Goal: Task Accomplishment & Management: Complete application form

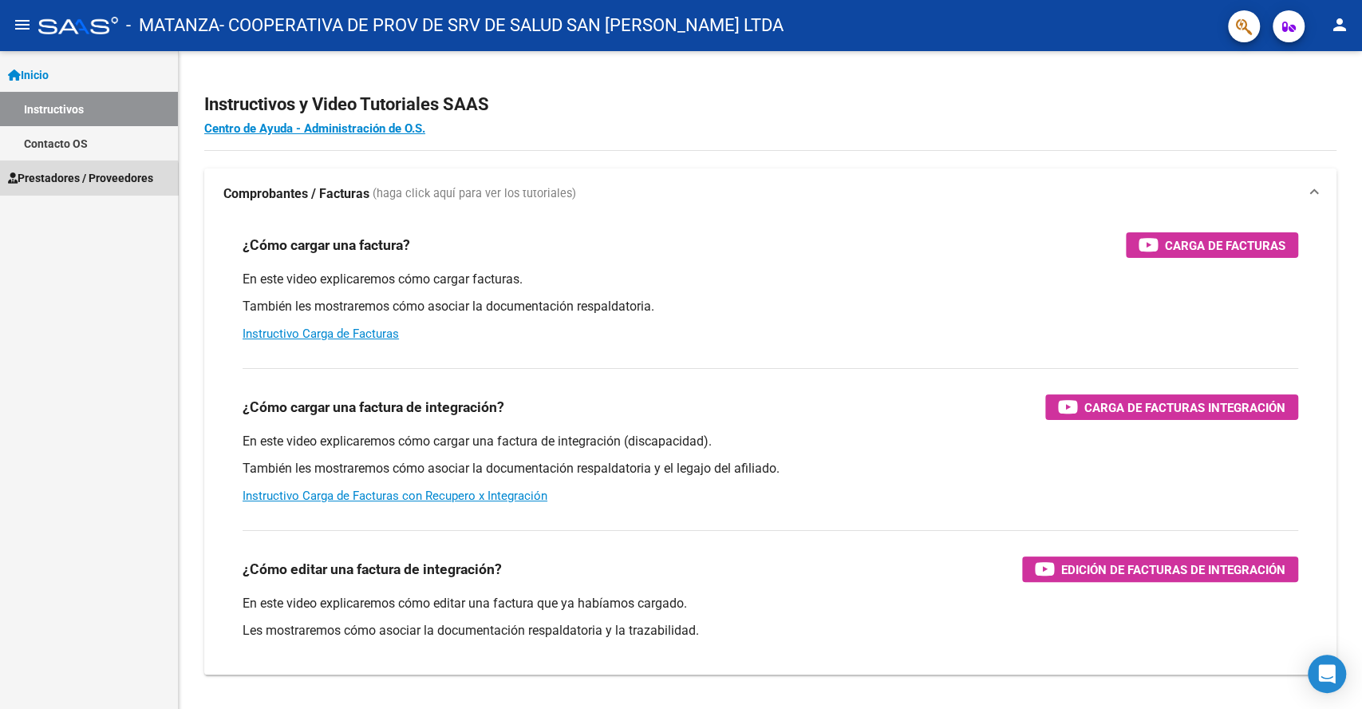
click at [51, 188] on link "Prestadores / Proveedores" at bounding box center [89, 177] width 178 height 34
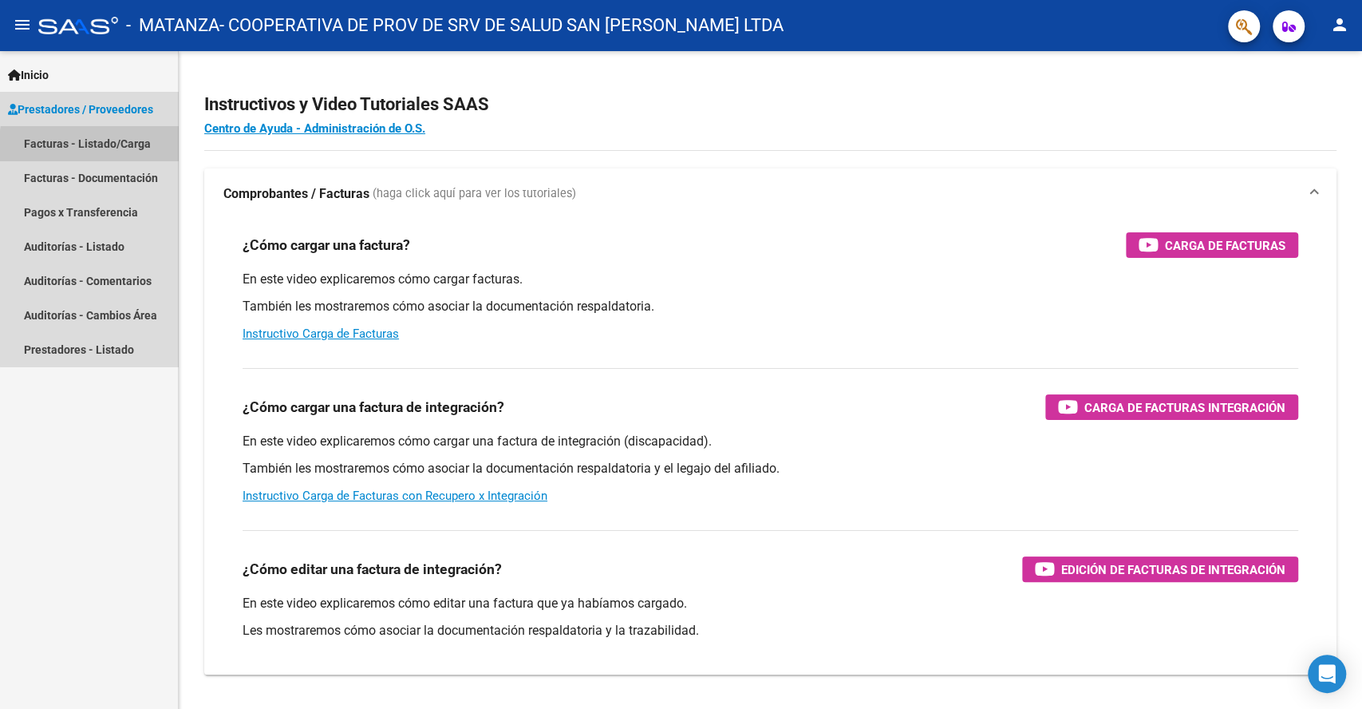
click at [115, 148] on link "Facturas - Listado/Carga" at bounding box center [89, 143] width 178 height 34
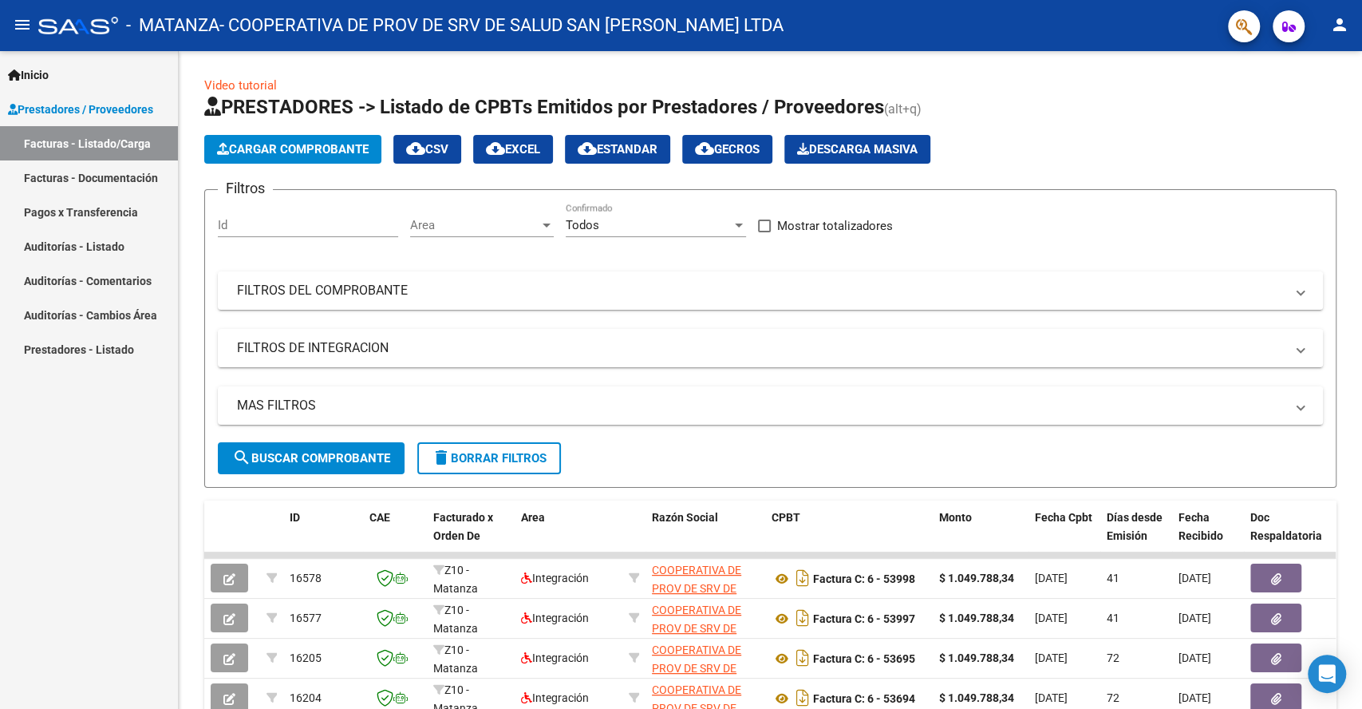
click at [285, 151] on span "Cargar Comprobante" at bounding box center [293, 149] width 152 height 14
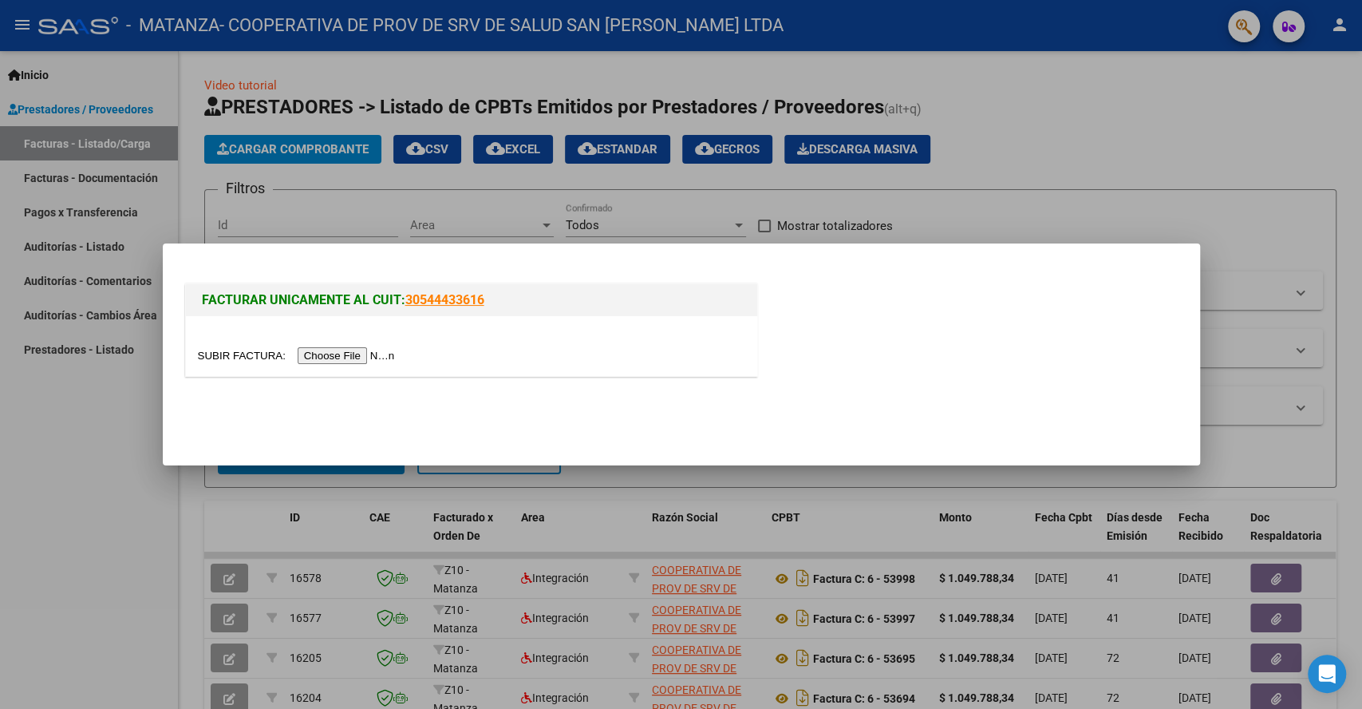
click at [305, 350] on input "file" at bounding box center [299, 355] width 202 height 17
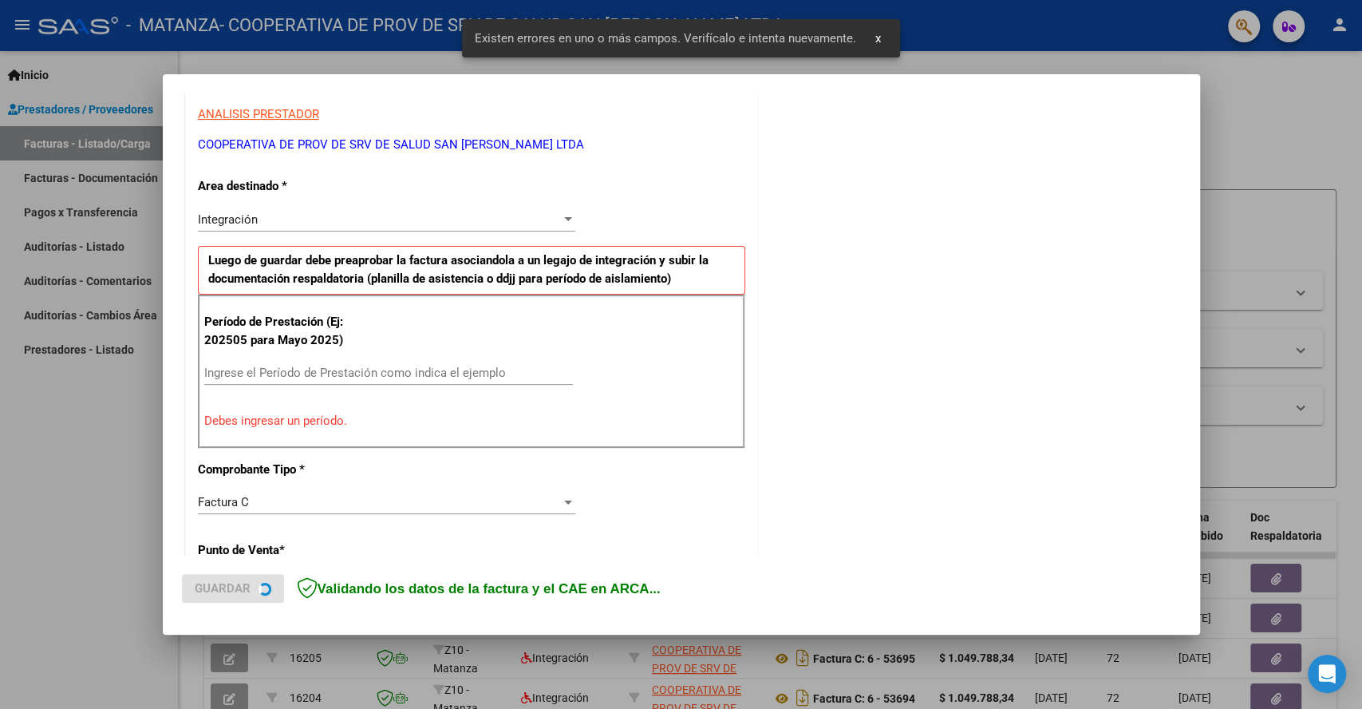
scroll to position [294, 0]
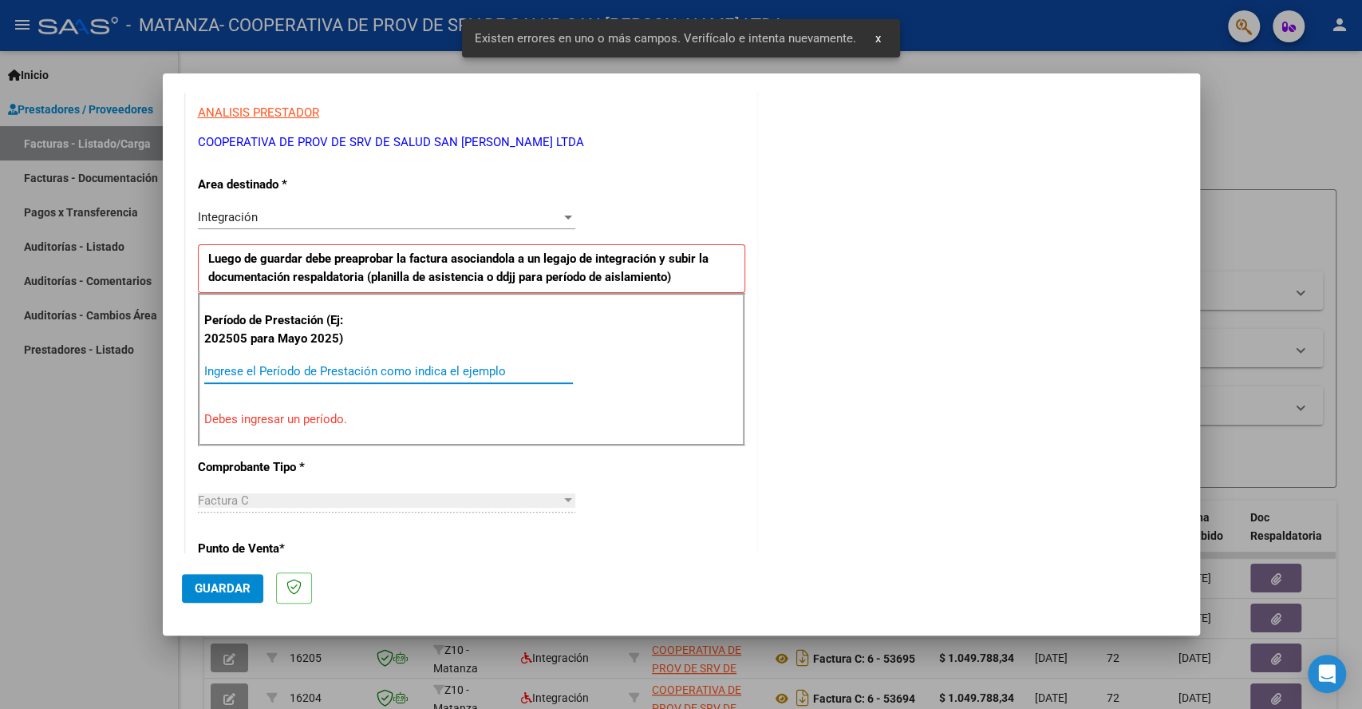
click at [349, 376] on input "Ingrese el Período de Prestación como indica el ejemplo" at bounding box center [388, 371] width 369 height 14
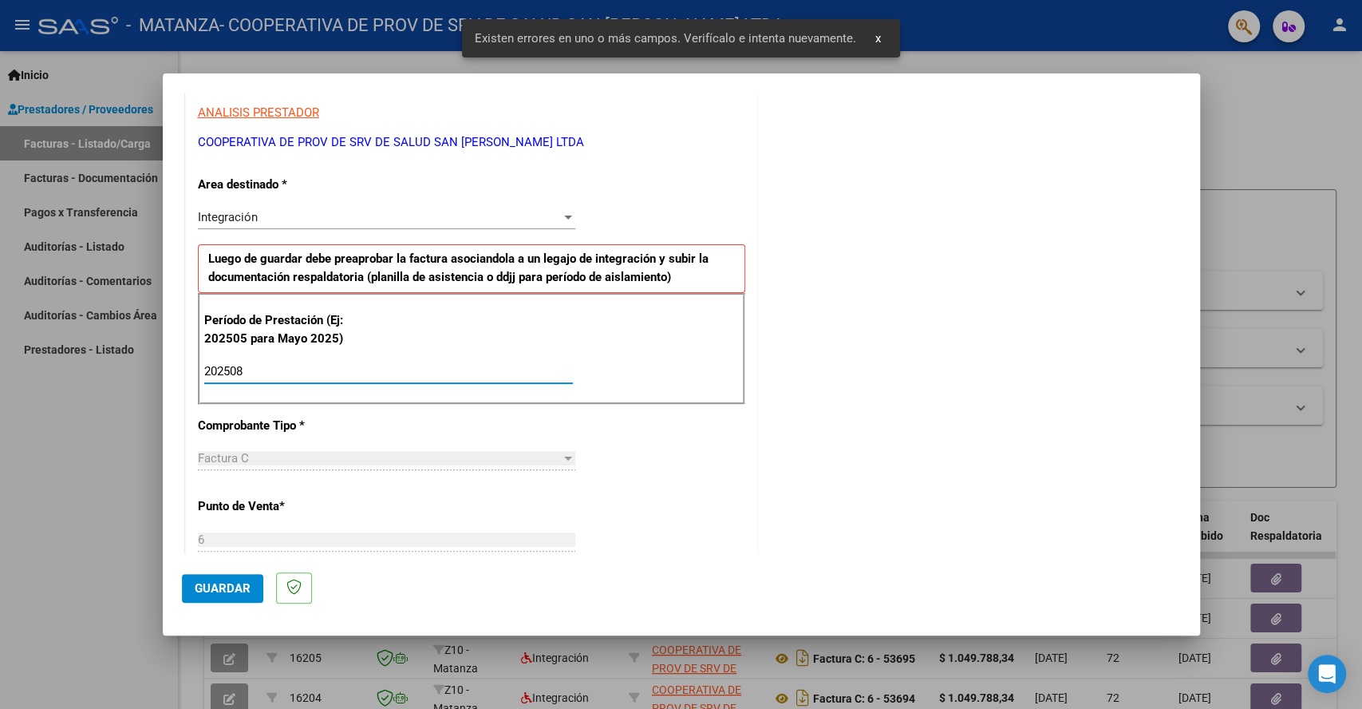
scroll to position [649, 0]
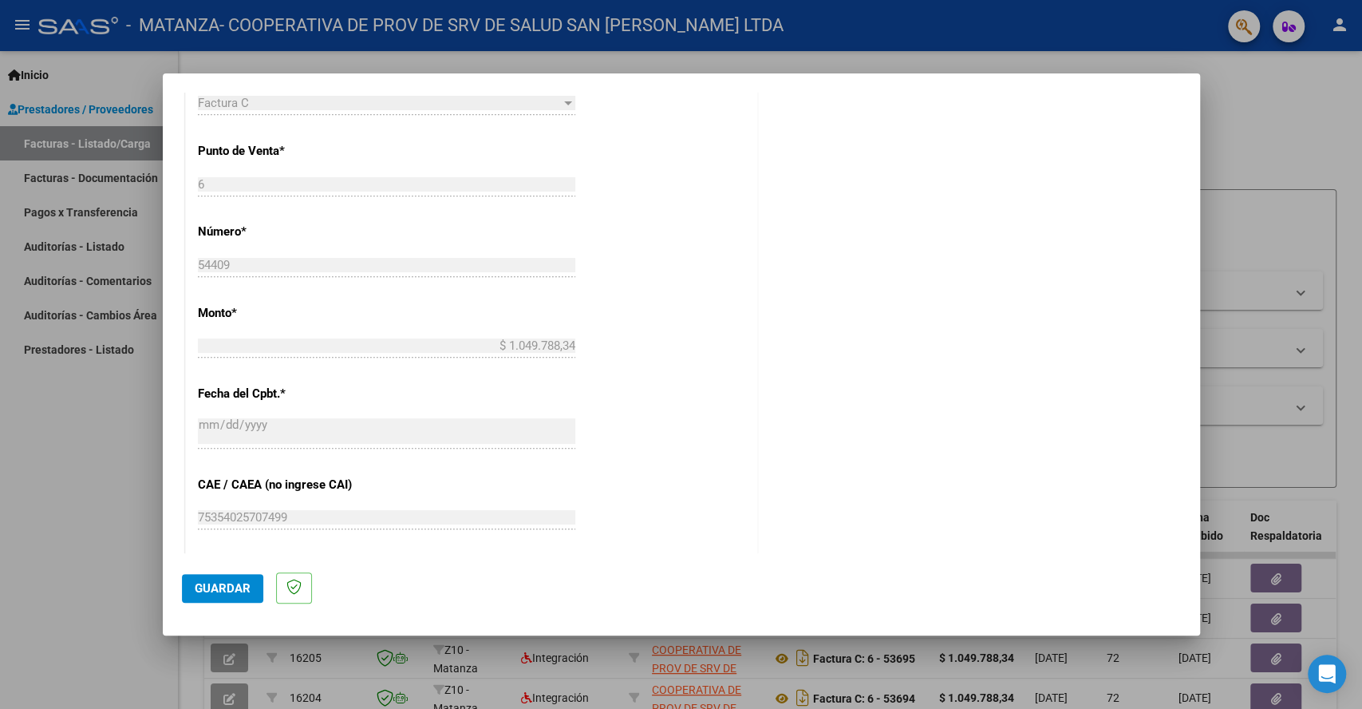
type input "202508"
click at [232, 582] on span "Guardar" at bounding box center [223, 588] width 56 height 14
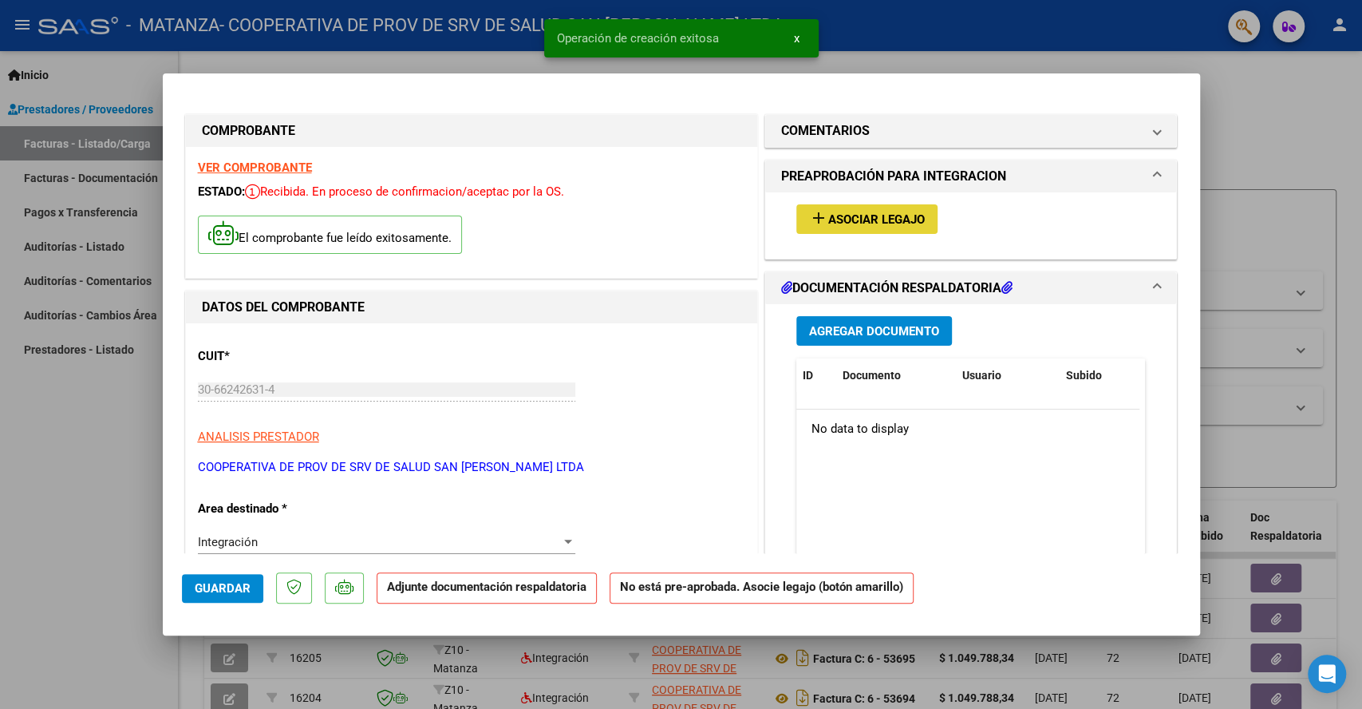
click at [868, 212] on span "Asociar Legajo" at bounding box center [876, 219] width 97 height 14
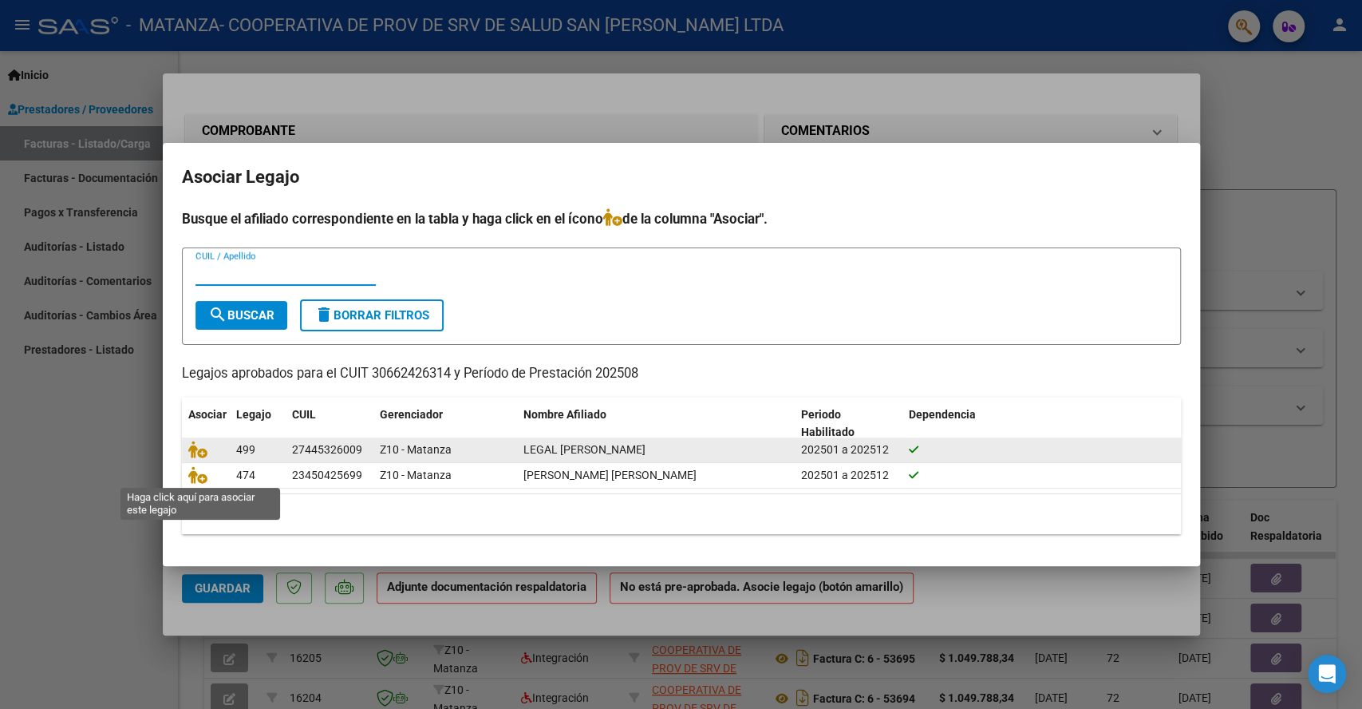
drag, startPoint x: 201, startPoint y: 479, endPoint x: 223, endPoint y: 460, distance: 29.4
click at [199, 480] on icon at bounding box center [197, 475] width 19 height 18
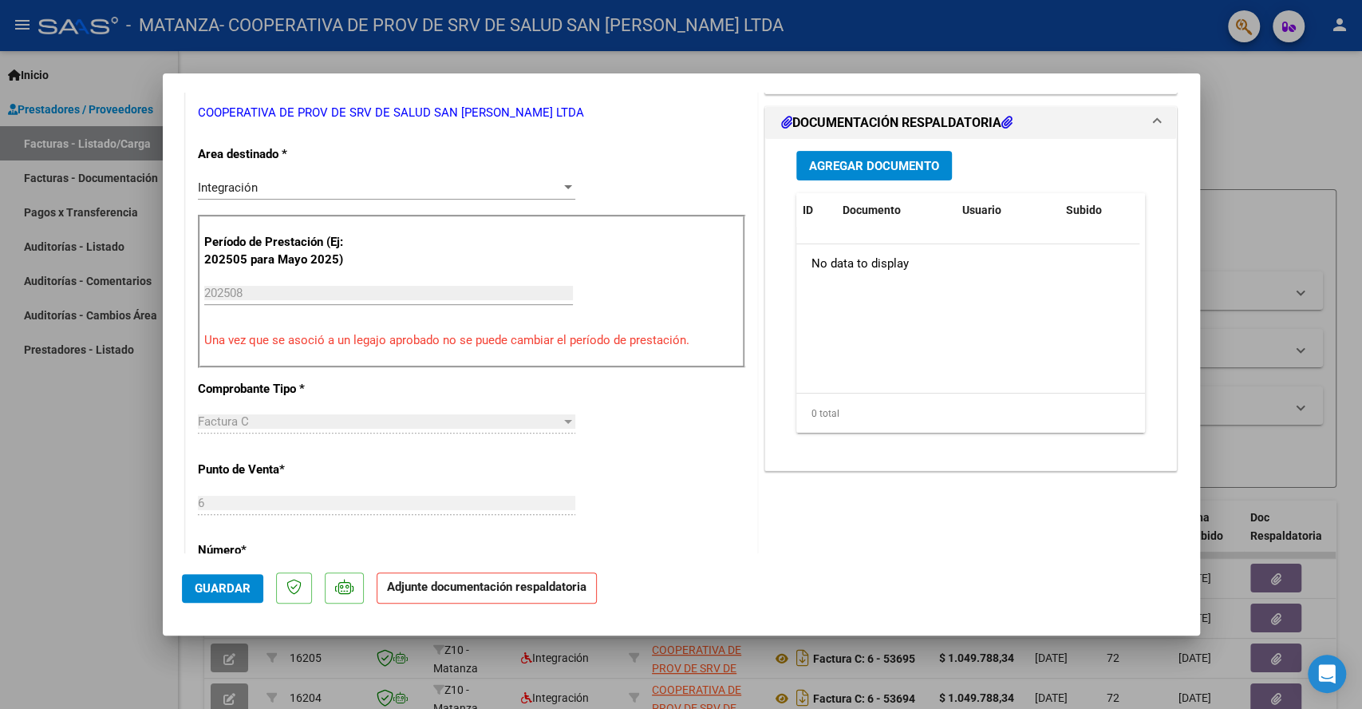
scroll to position [266, 0]
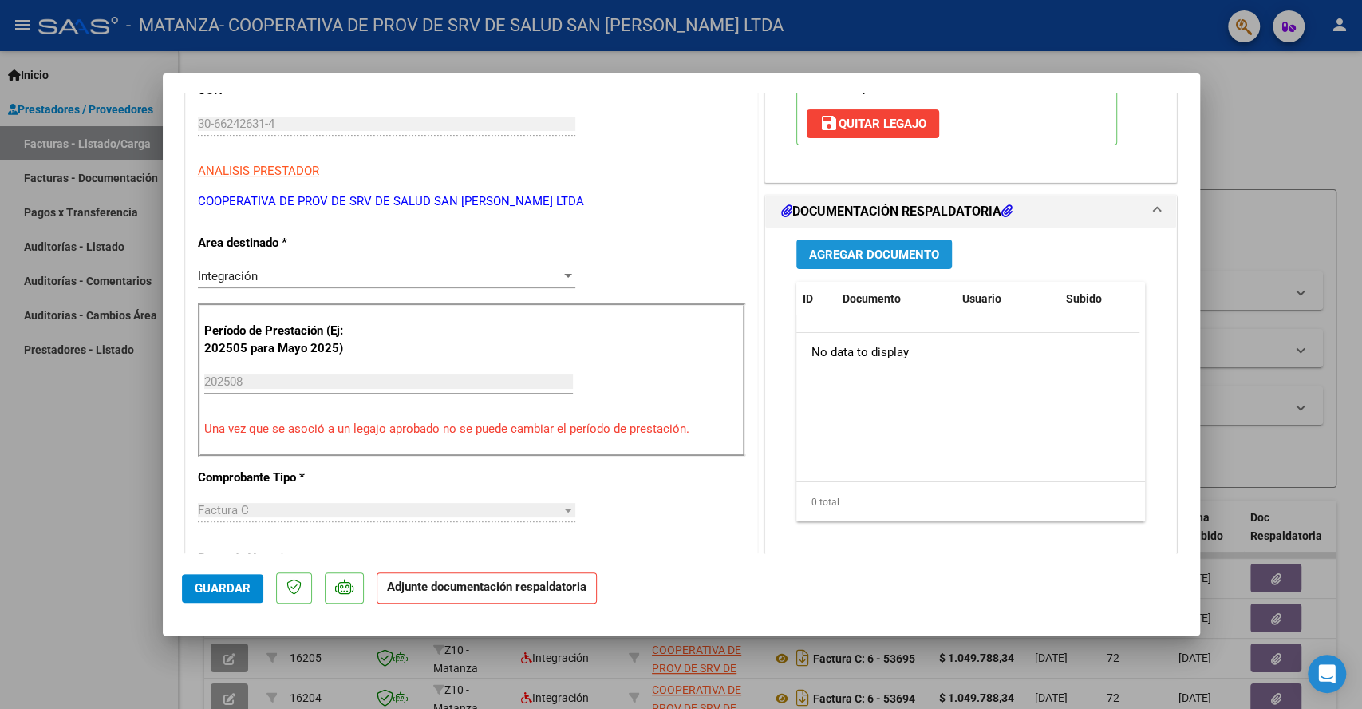
click at [879, 255] on span "Agregar Documento" at bounding box center [874, 254] width 130 height 14
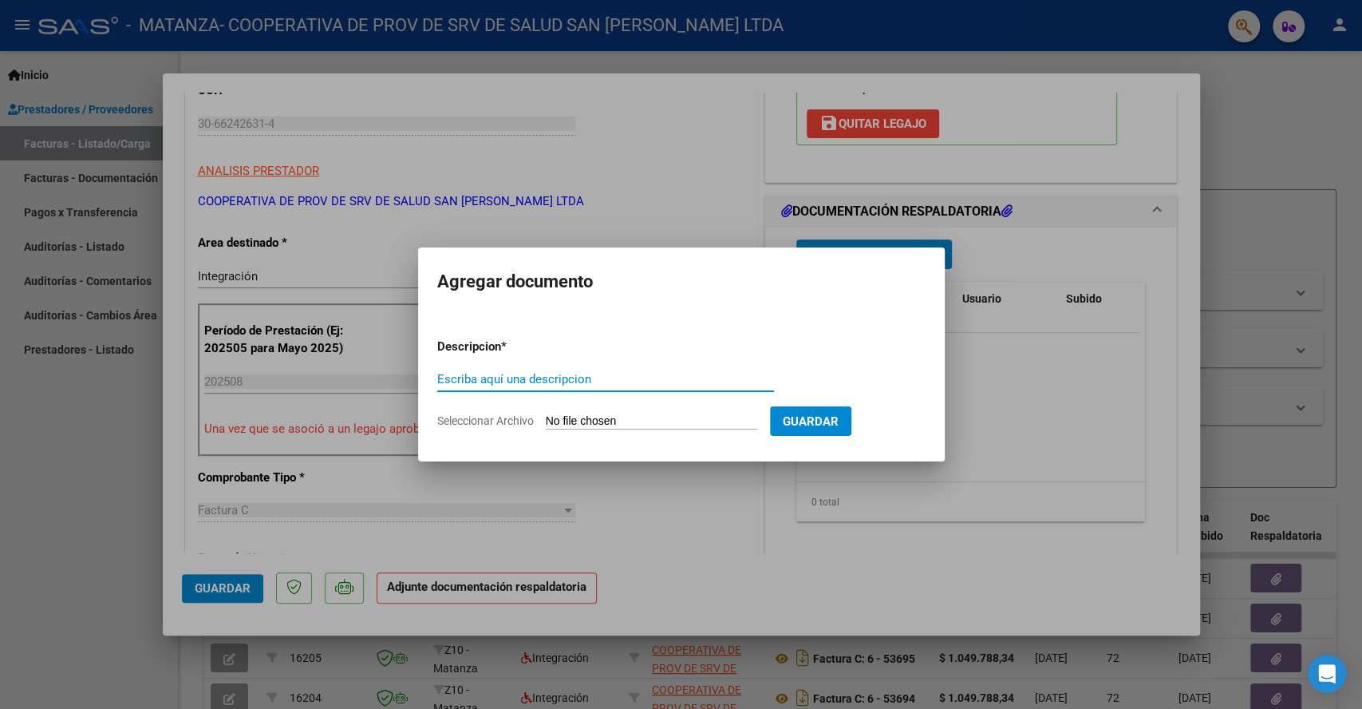
click at [543, 371] on div "Escriba aquí una descripcion" at bounding box center [605, 379] width 337 height 24
click at [586, 379] on input "Escriba aquí una descripcion" at bounding box center [605, 379] width 337 height 14
click at [563, 420] on input "Seleccionar Archivo" at bounding box center [651, 421] width 211 height 15
type input "C:\fakepath\ASISTENCIA-CET-[PERSON_NAME] [PERSON_NAME]-2025-Agosto.pdf"
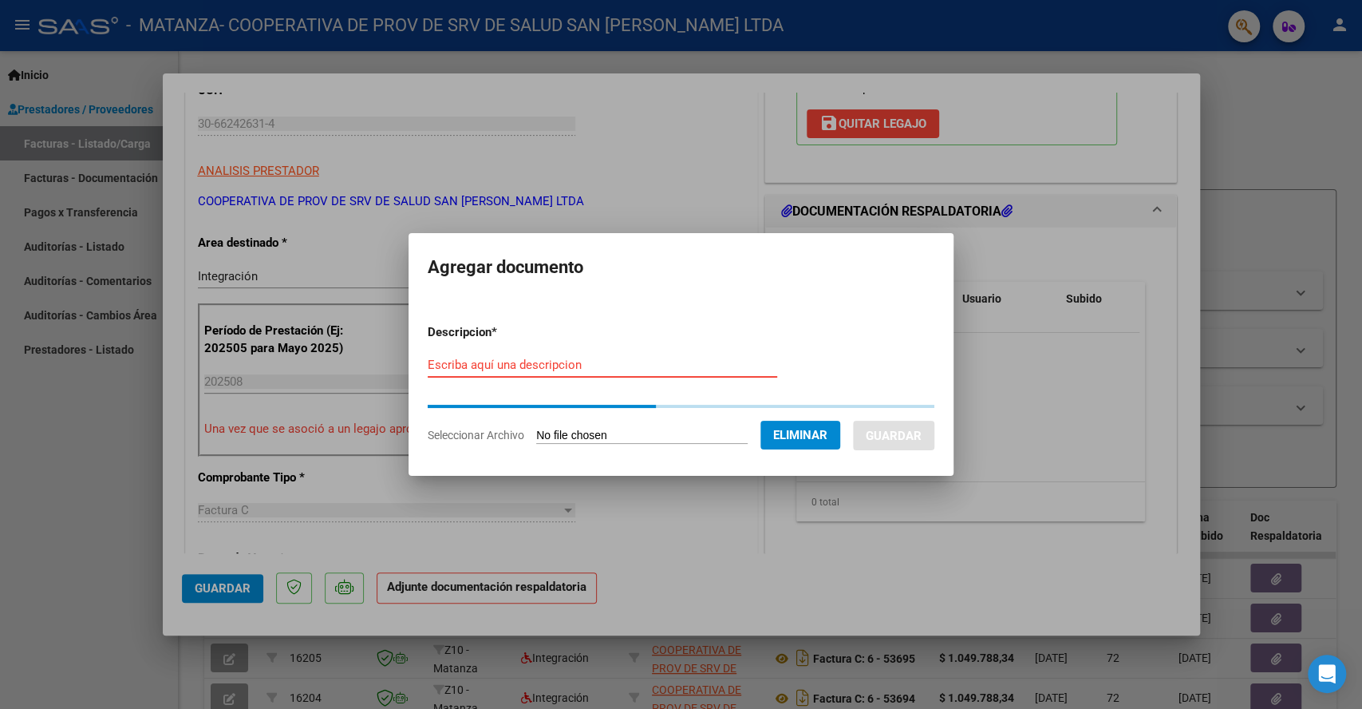
click at [600, 365] on input "Escriba aquí una descripcion" at bounding box center [603, 365] width 350 height 14
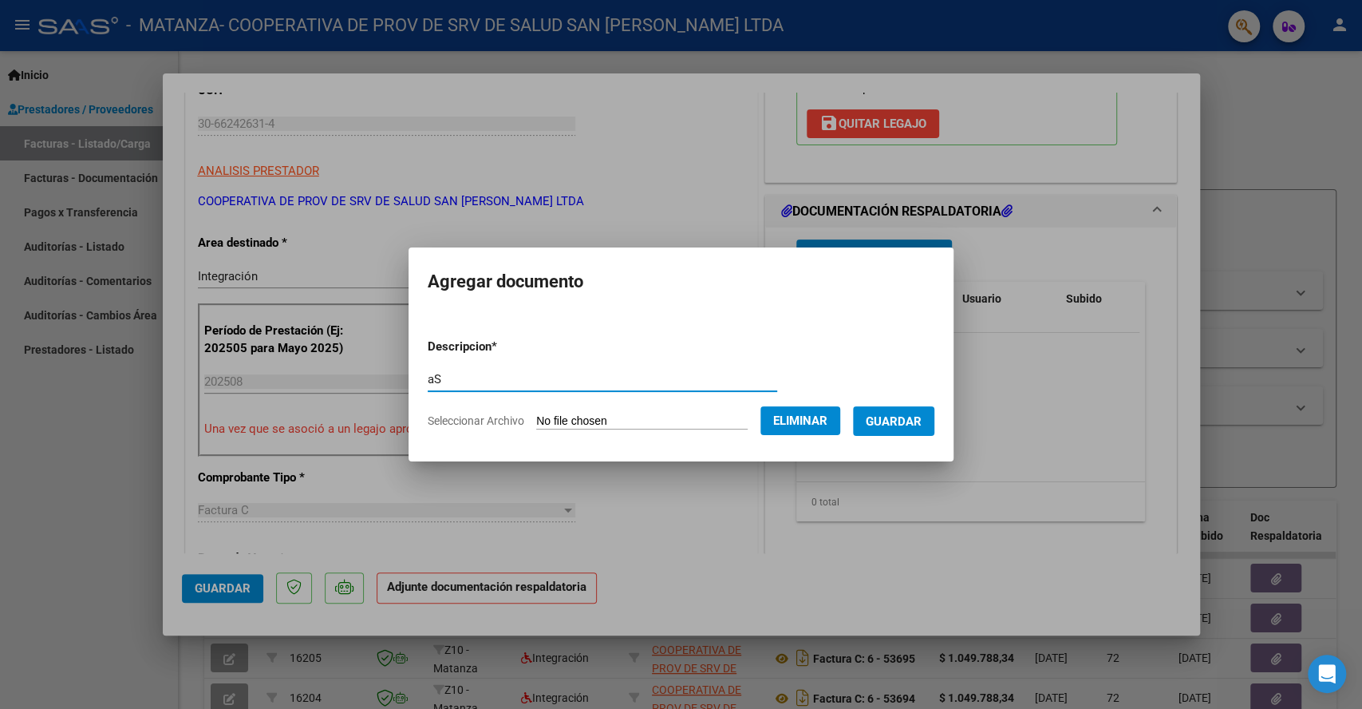
type input "a"
type input "Asistencia Agosto"
click at [902, 417] on span "Guardar" at bounding box center [894, 421] width 56 height 14
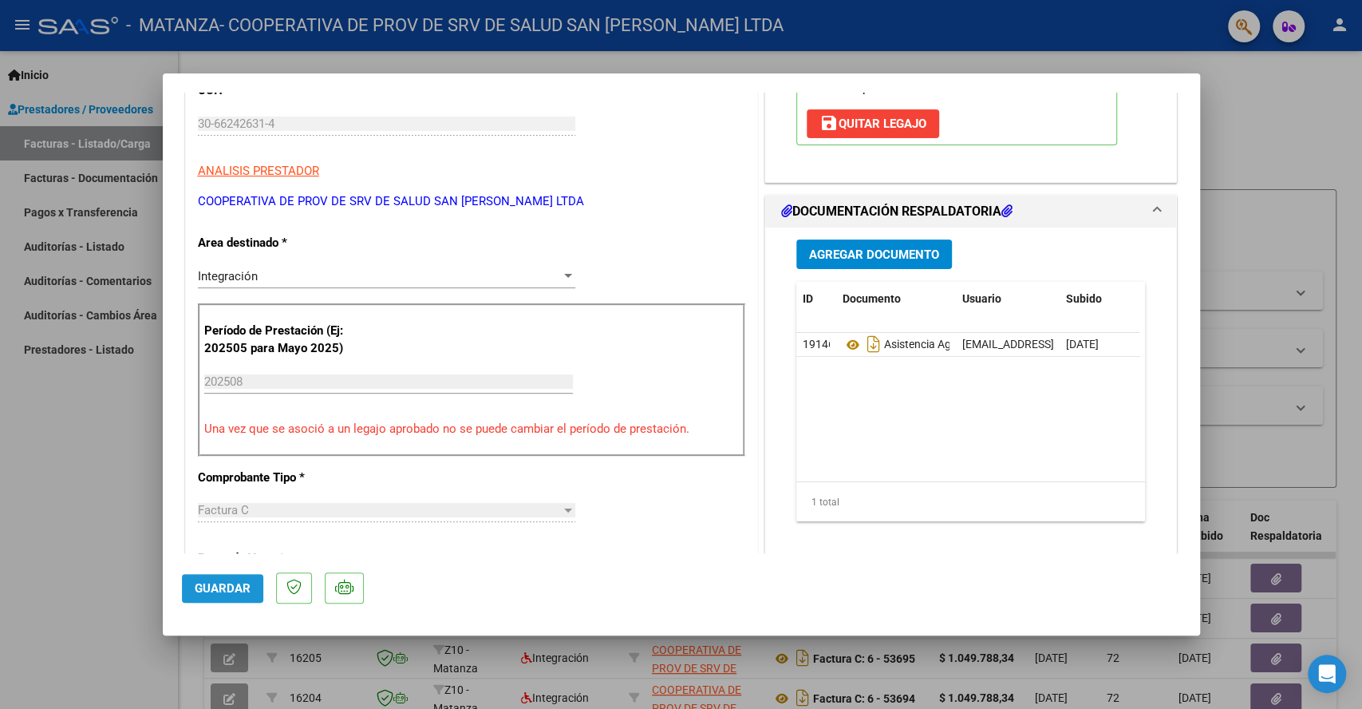
click at [217, 587] on span "Guardar" at bounding box center [223, 588] width 56 height 14
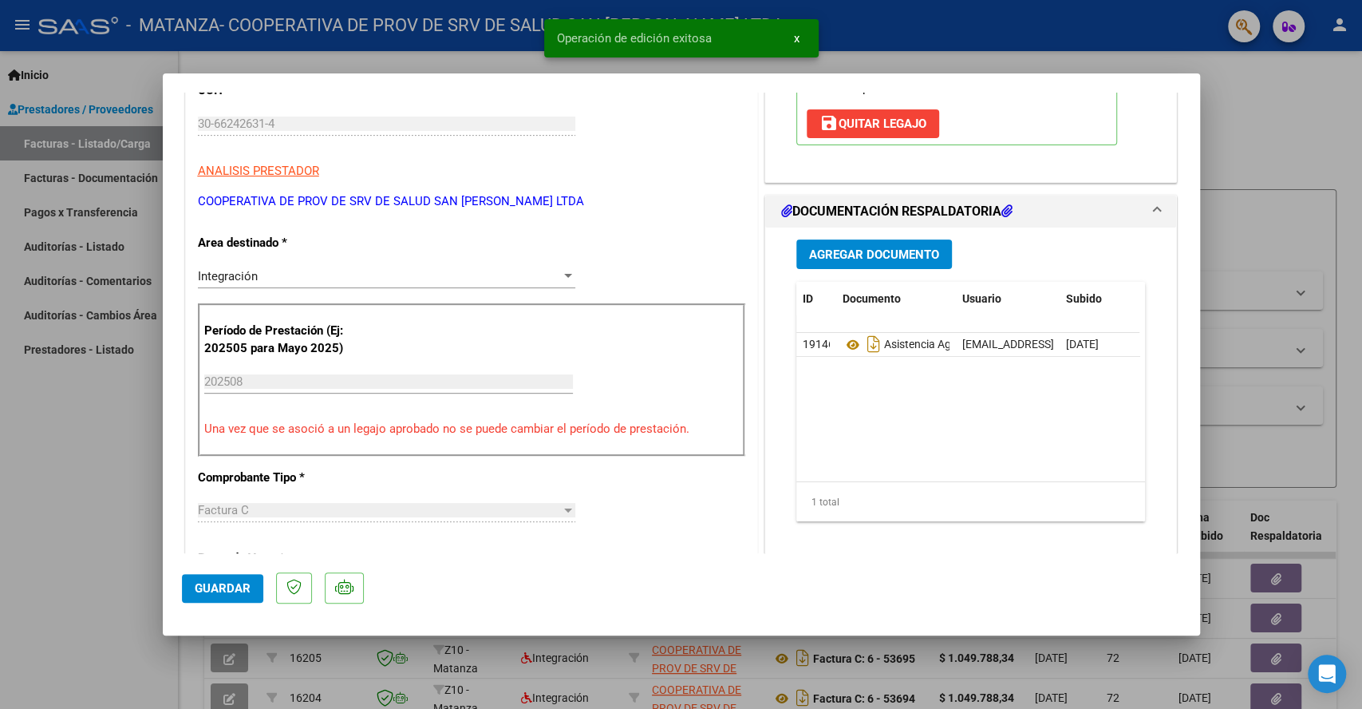
click at [1361, 101] on div at bounding box center [681, 354] width 1362 height 709
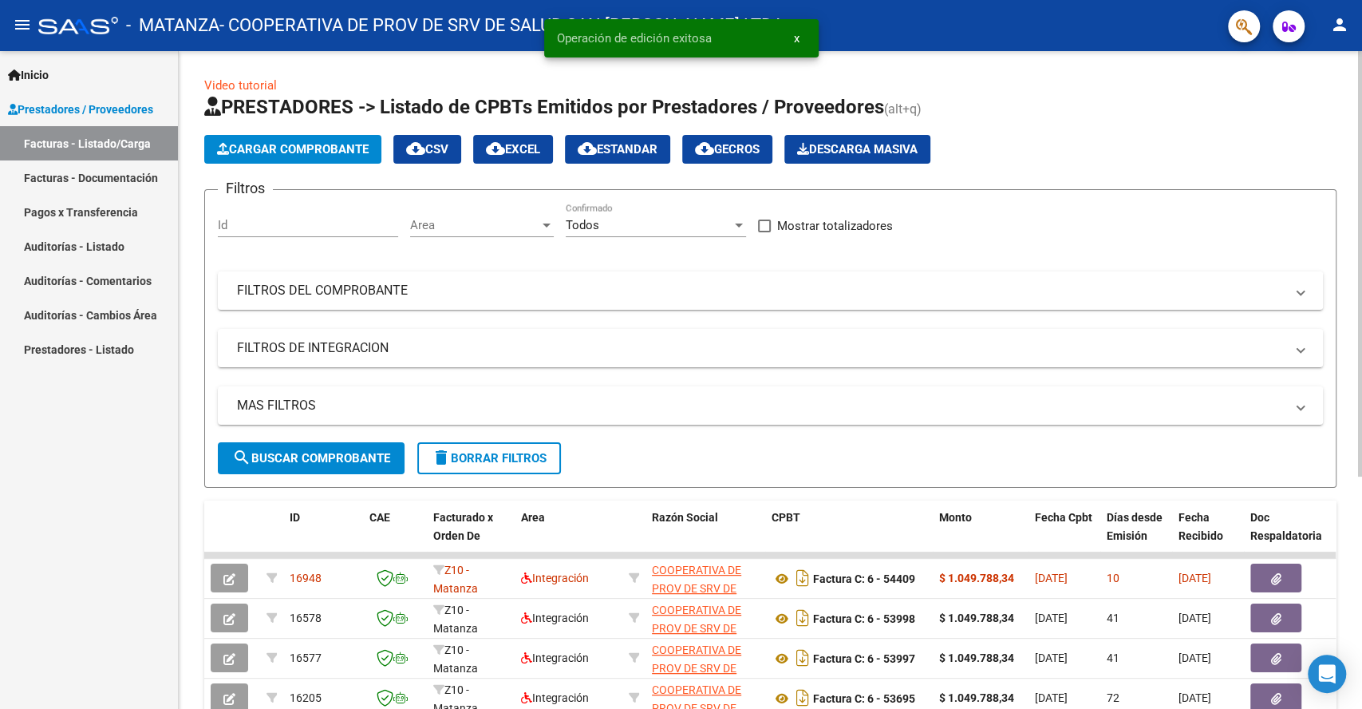
click at [330, 158] on button "Cargar Comprobante" at bounding box center [292, 149] width 177 height 29
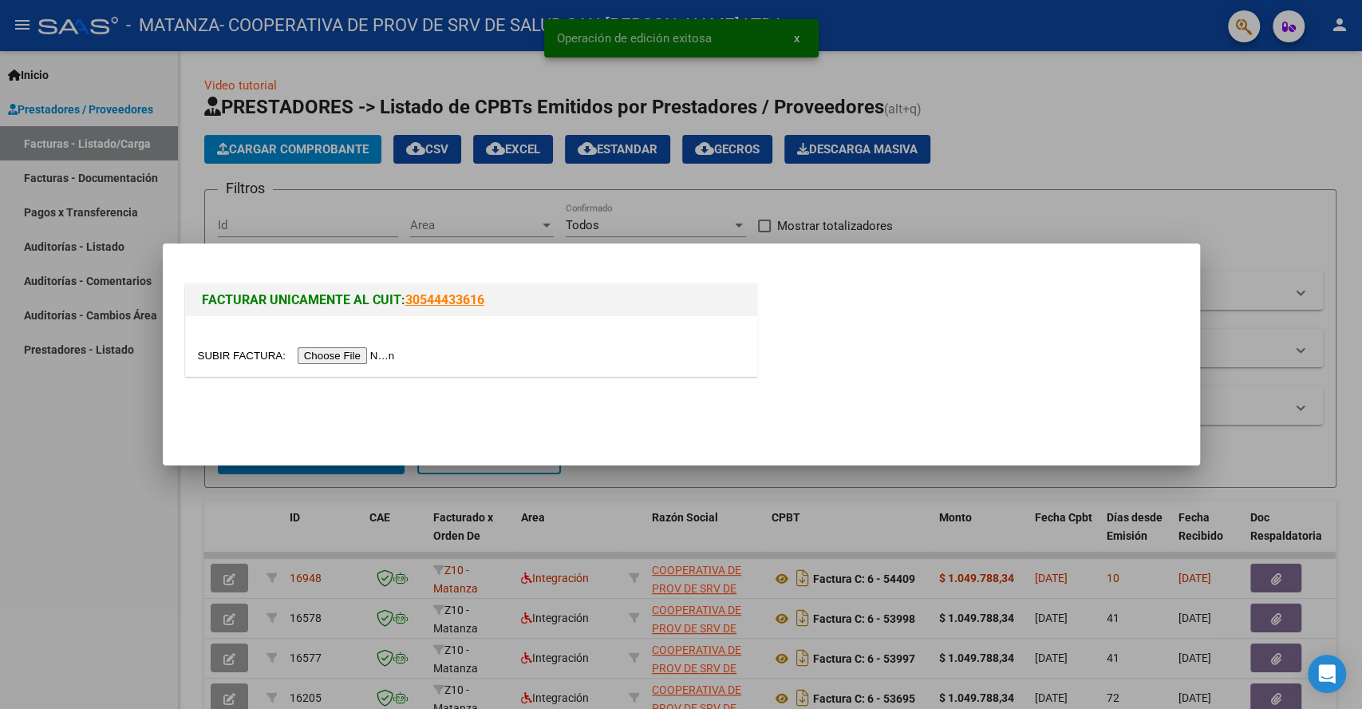
drag, startPoint x: 342, startPoint y: 345, endPoint x: 348, endPoint y: 362, distance: 18.4
click at [342, 346] on div at bounding box center [471, 346] width 571 height 60
click at [355, 367] on div at bounding box center [471, 346] width 571 height 60
click at [354, 358] on input "file" at bounding box center [299, 355] width 202 height 17
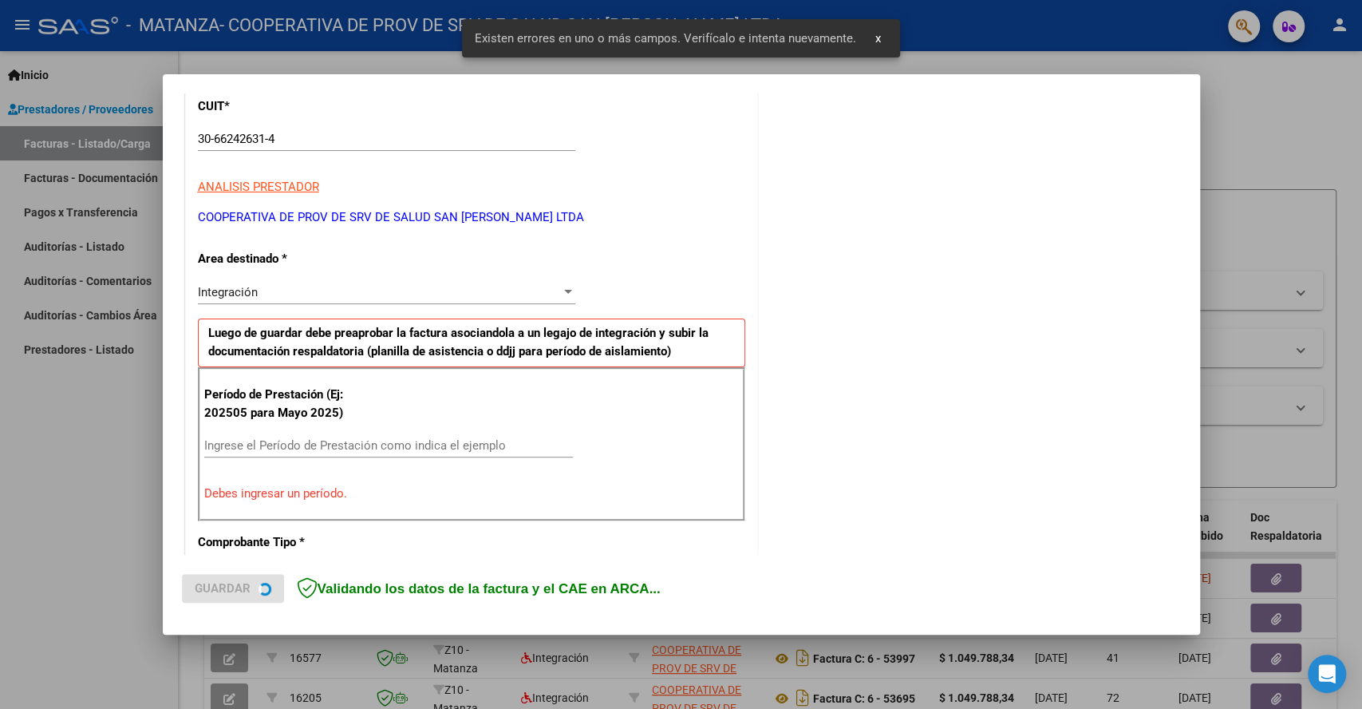
scroll to position [294, 0]
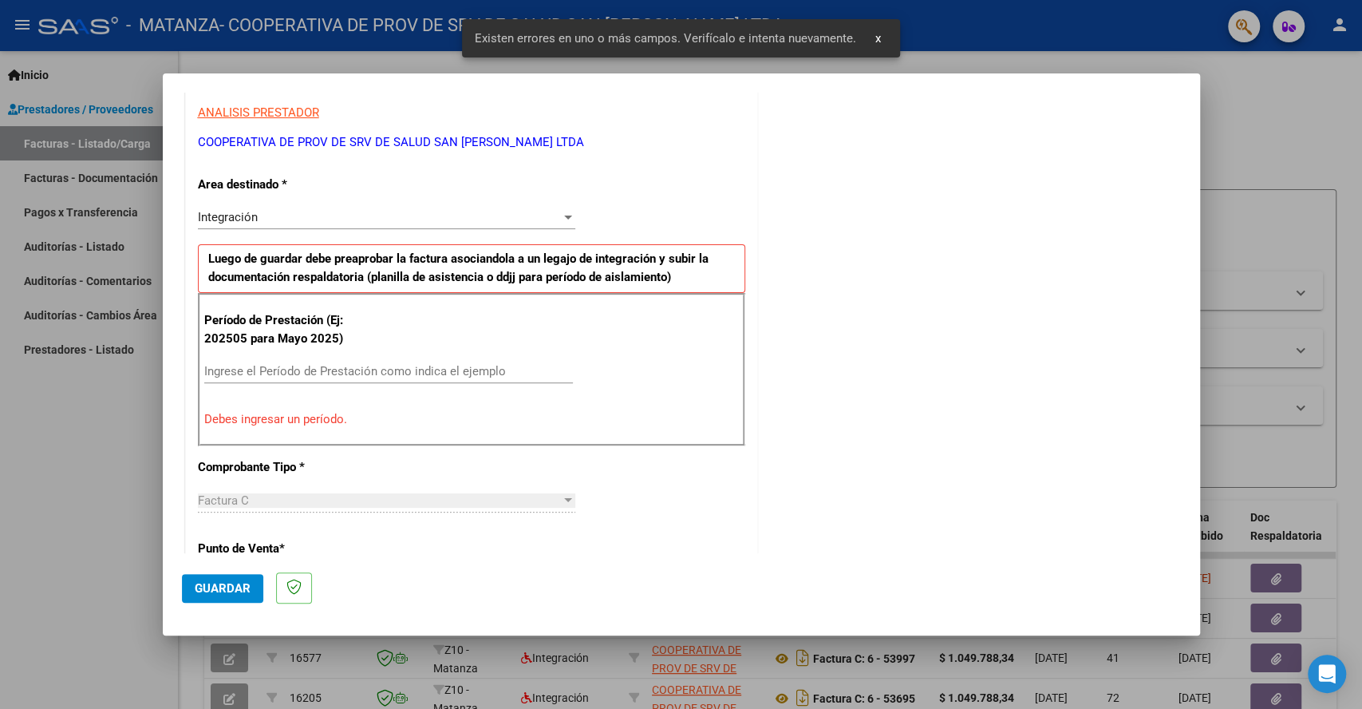
click at [354, 355] on div "Período de Prestación (Ej: 202505 para [DATE]) Ingrese el Período de Prestación…" at bounding box center [471, 369] width 547 height 153
click at [347, 364] on input "Ingrese el Período de Prestación como indica el ejemplo" at bounding box center [388, 371] width 369 height 14
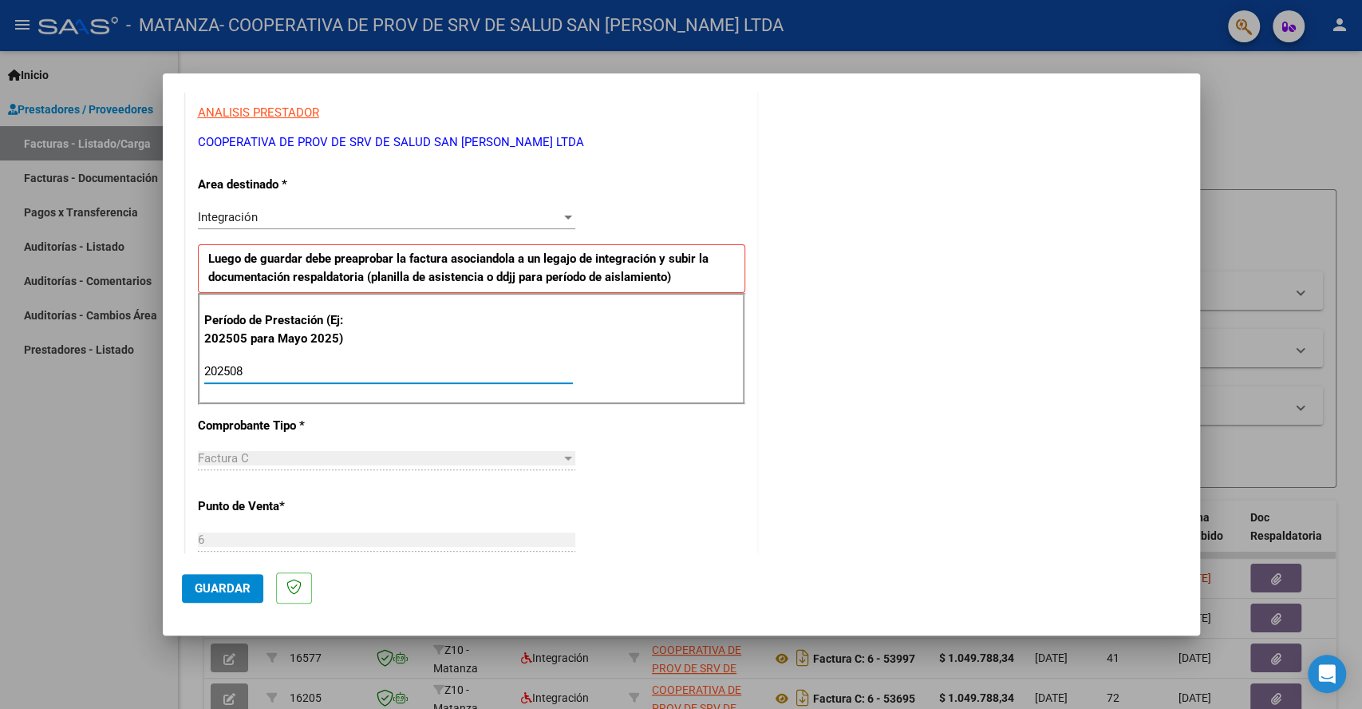
type input "202508"
click at [243, 581] on span "Guardar" at bounding box center [223, 588] width 56 height 14
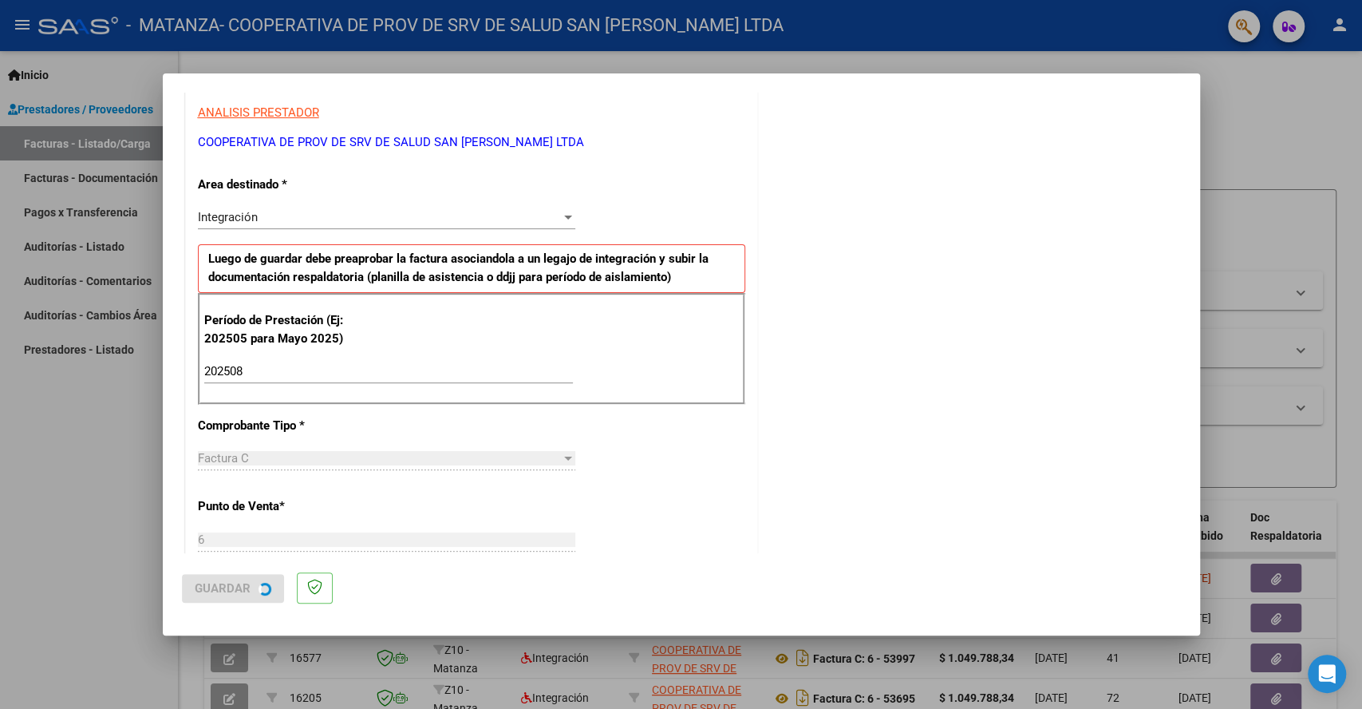
scroll to position [0, 0]
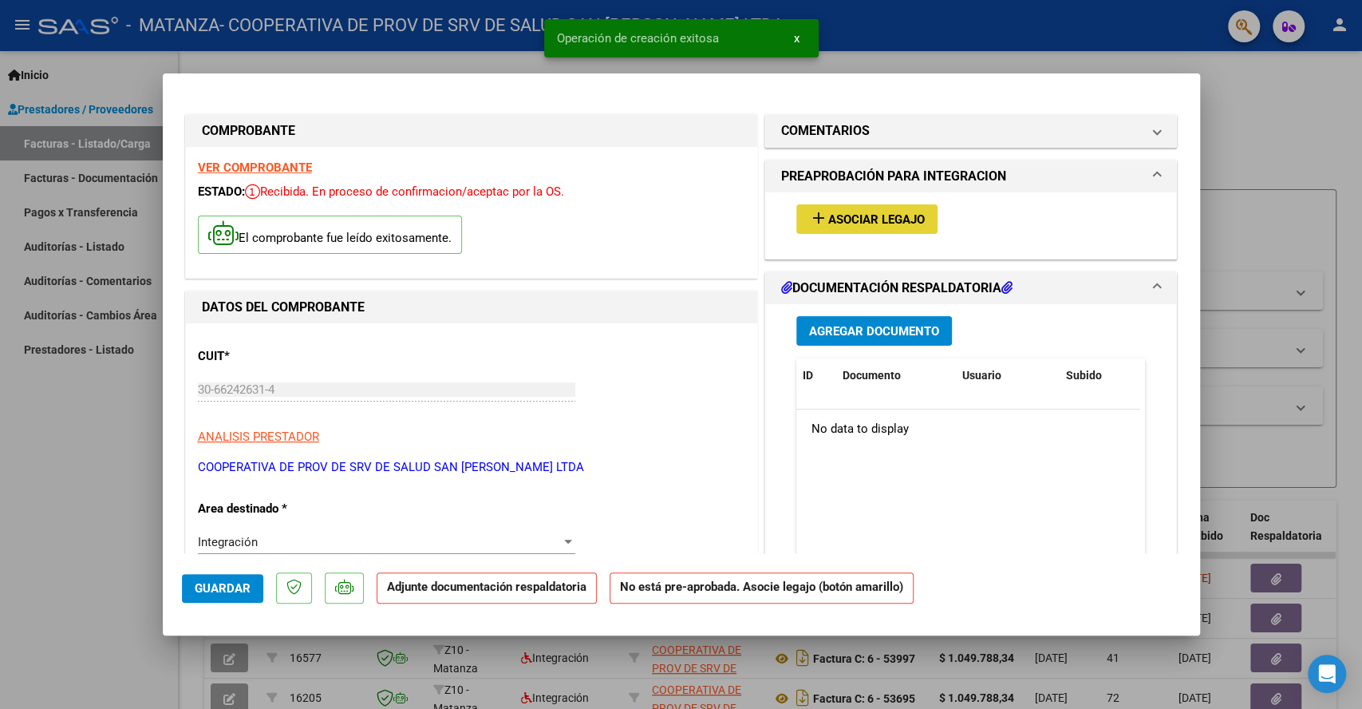
click at [851, 219] on span "Asociar Legajo" at bounding box center [876, 219] width 97 height 14
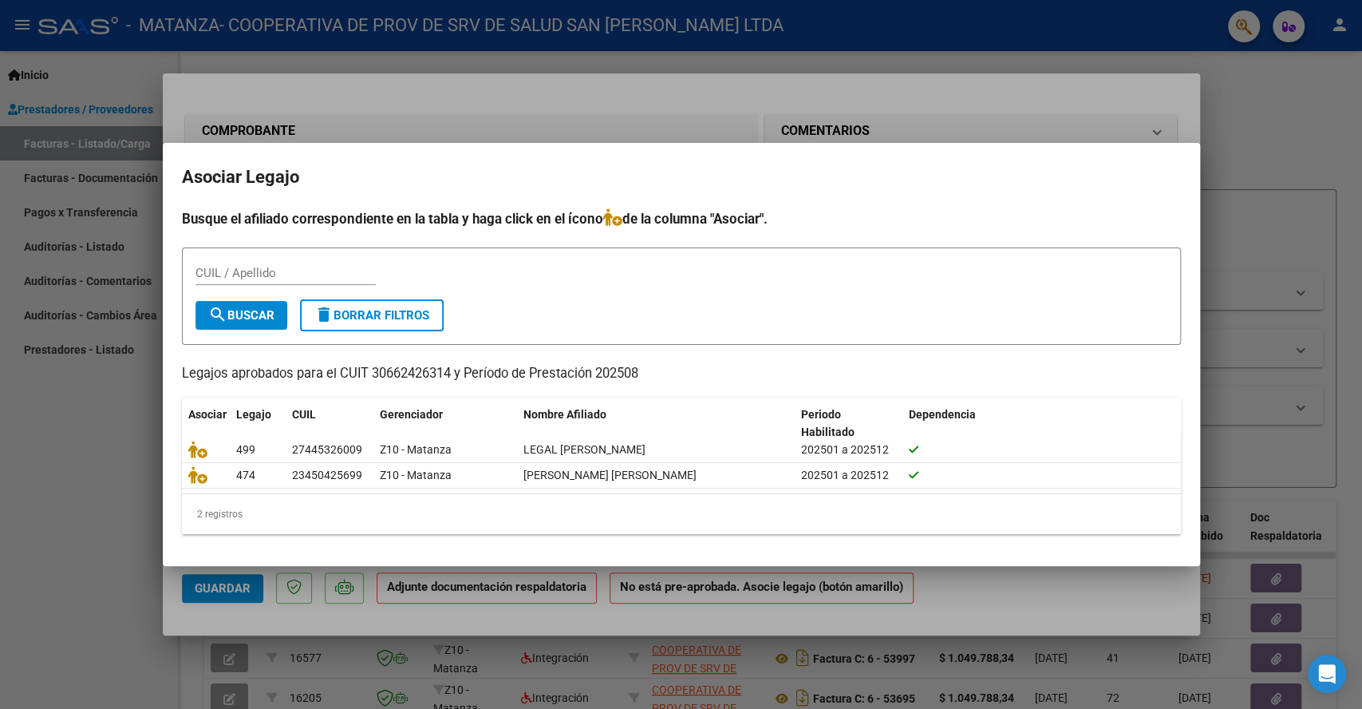
click at [927, 167] on h2 "Asociar Legajo" at bounding box center [681, 177] width 999 height 30
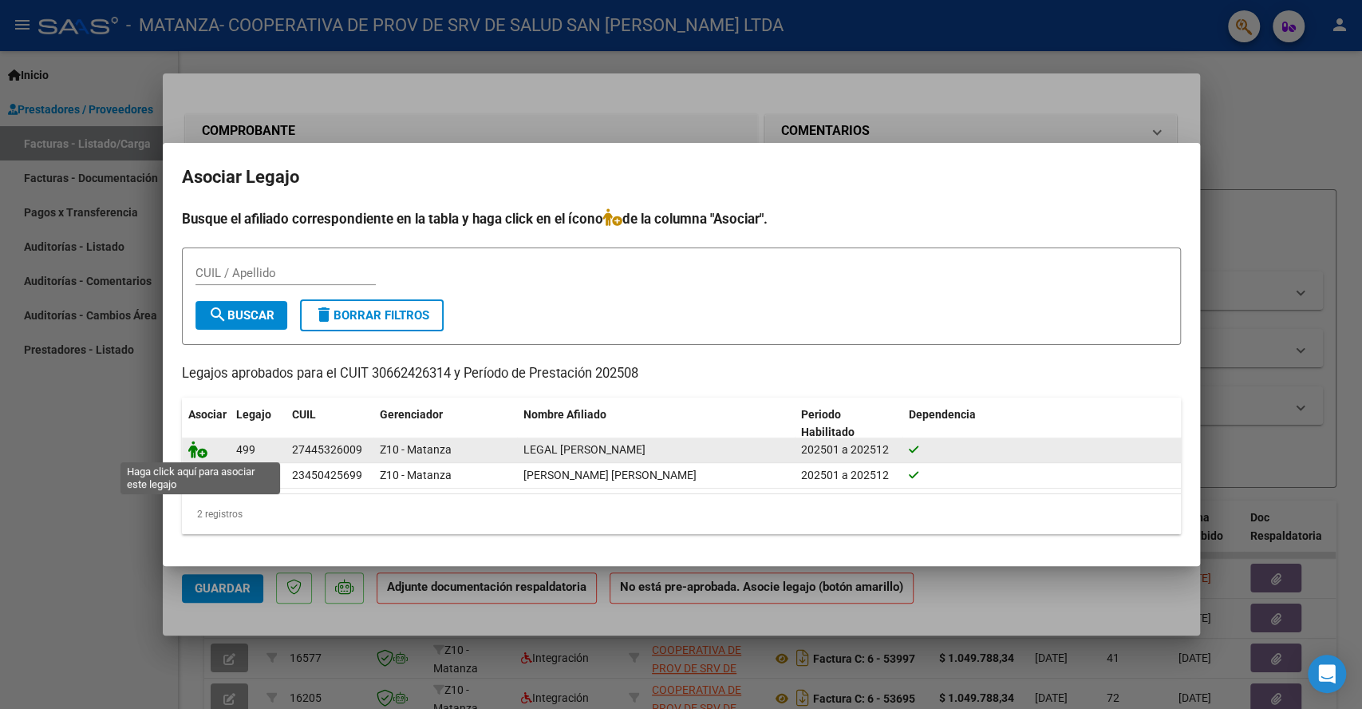
click at [188, 446] on icon at bounding box center [197, 449] width 19 height 18
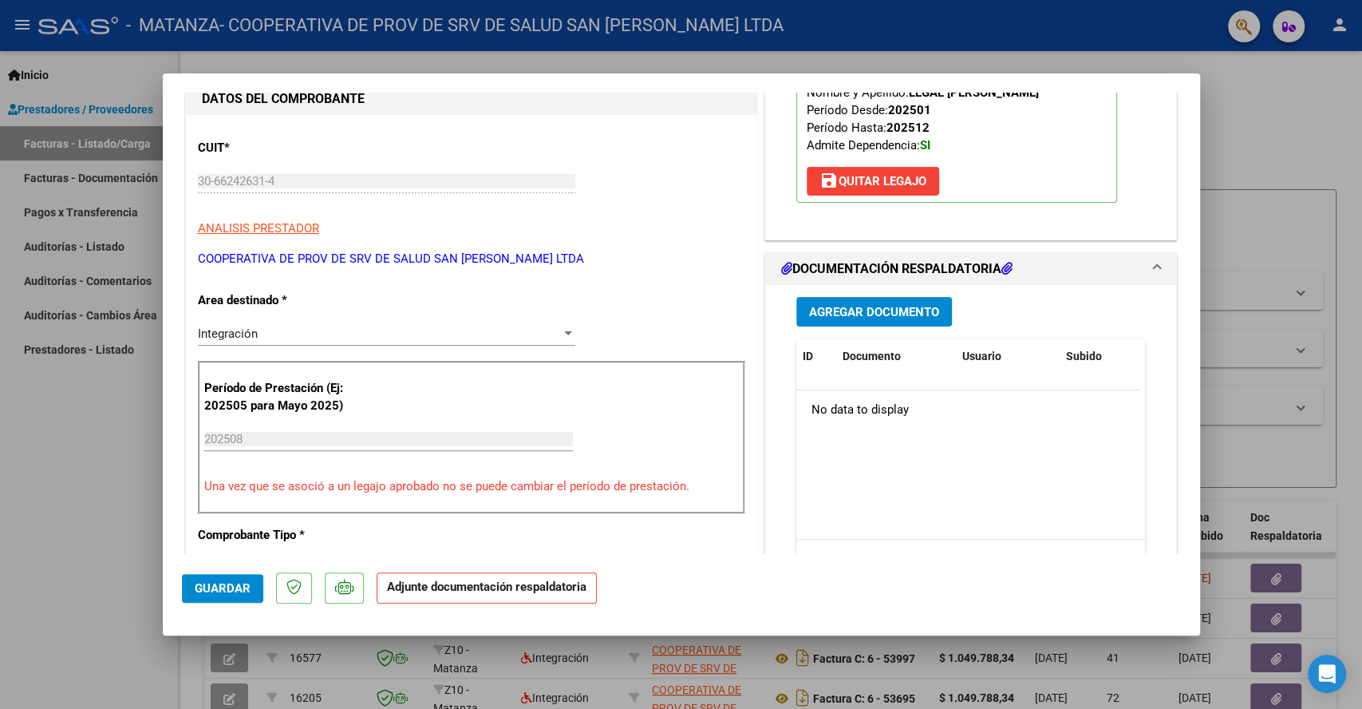
scroll to position [89, 0]
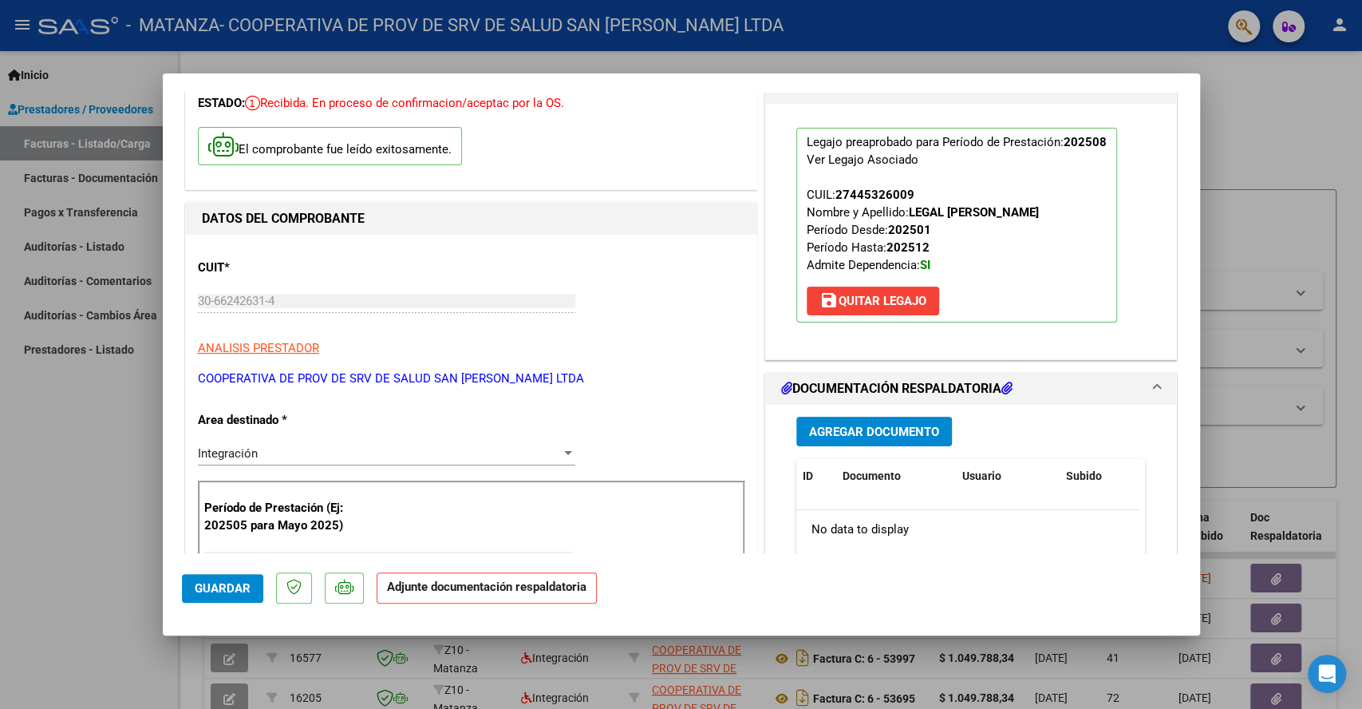
click at [828, 435] on span "Agregar Documento" at bounding box center [874, 432] width 130 height 14
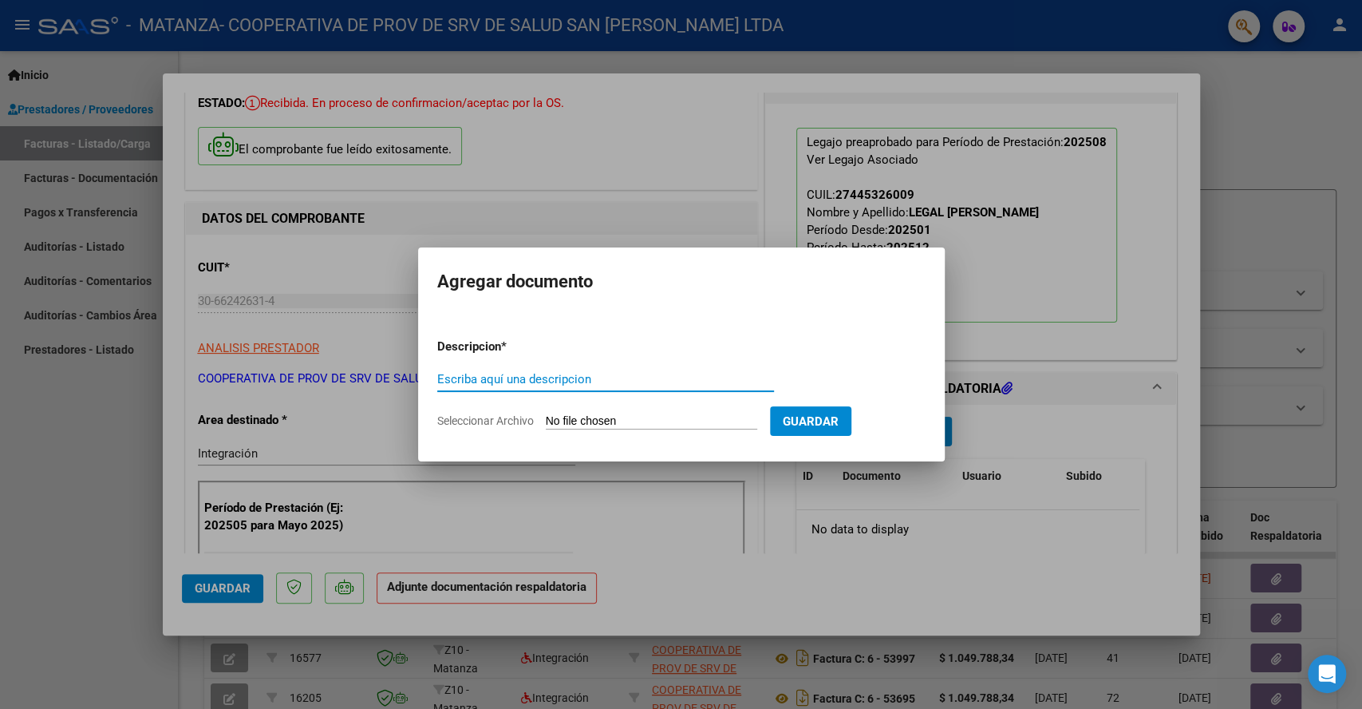
click at [567, 384] on input "Escriba aquí una descripcion" at bounding box center [605, 379] width 337 height 14
type input "Asistencia Agosto"
click at [610, 425] on input "Seleccionar Archivo" at bounding box center [651, 421] width 211 height 15
type input "C:\fakepath\ASISTENCIA-CET-LEGAL [PERSON_NAME]-2025-Agosto.pdf"
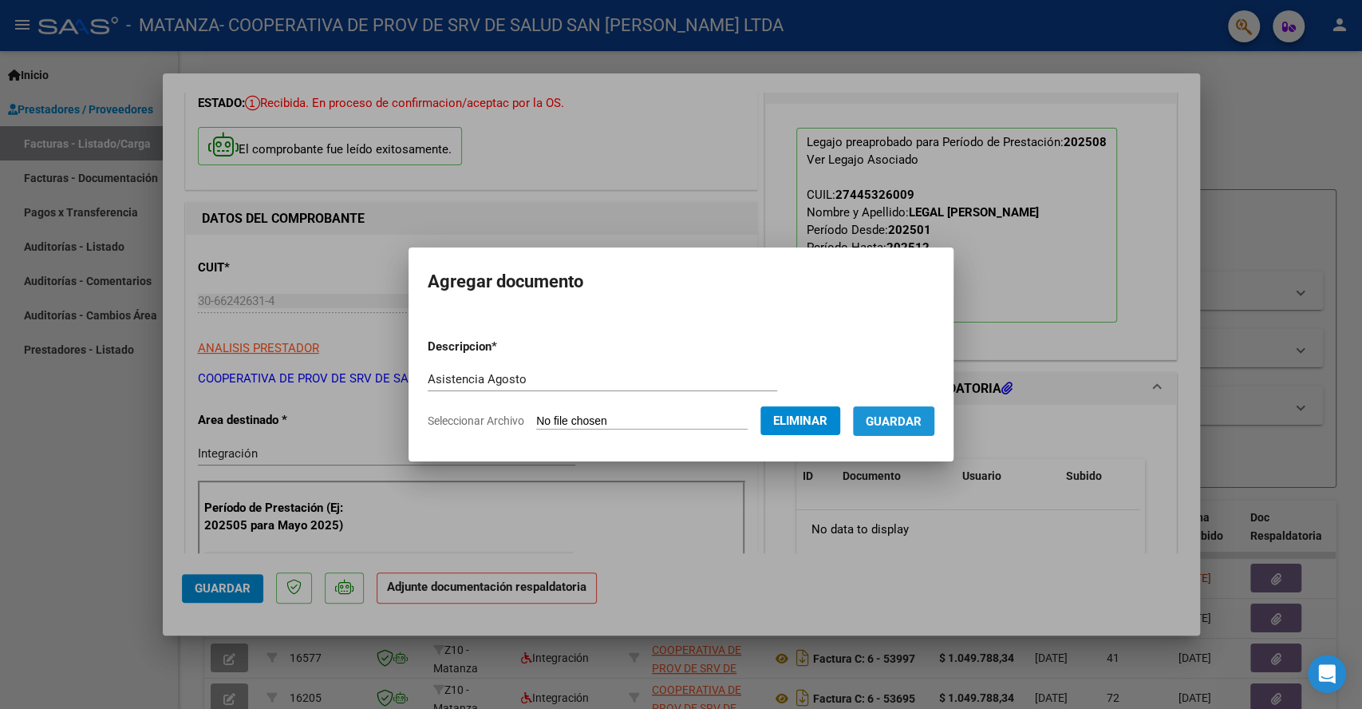
click at [911, 414] on span "Guardar" at bounding box center [894, 421] width 56 height 14
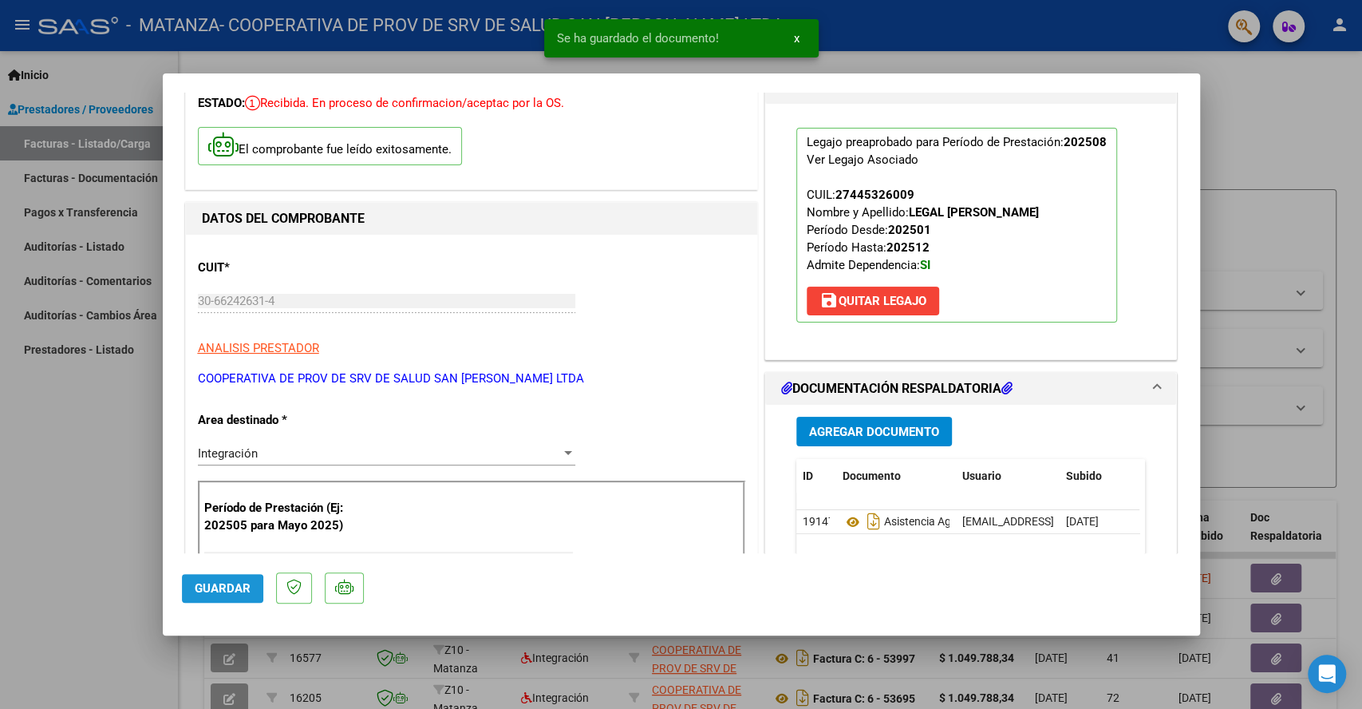
click at [217, 591] on span "Guardar" at bounding box center [223, 588] width 56 height 14
click at [796, 39] on span "x" at bounding box center [797, 38] width 6 height 14
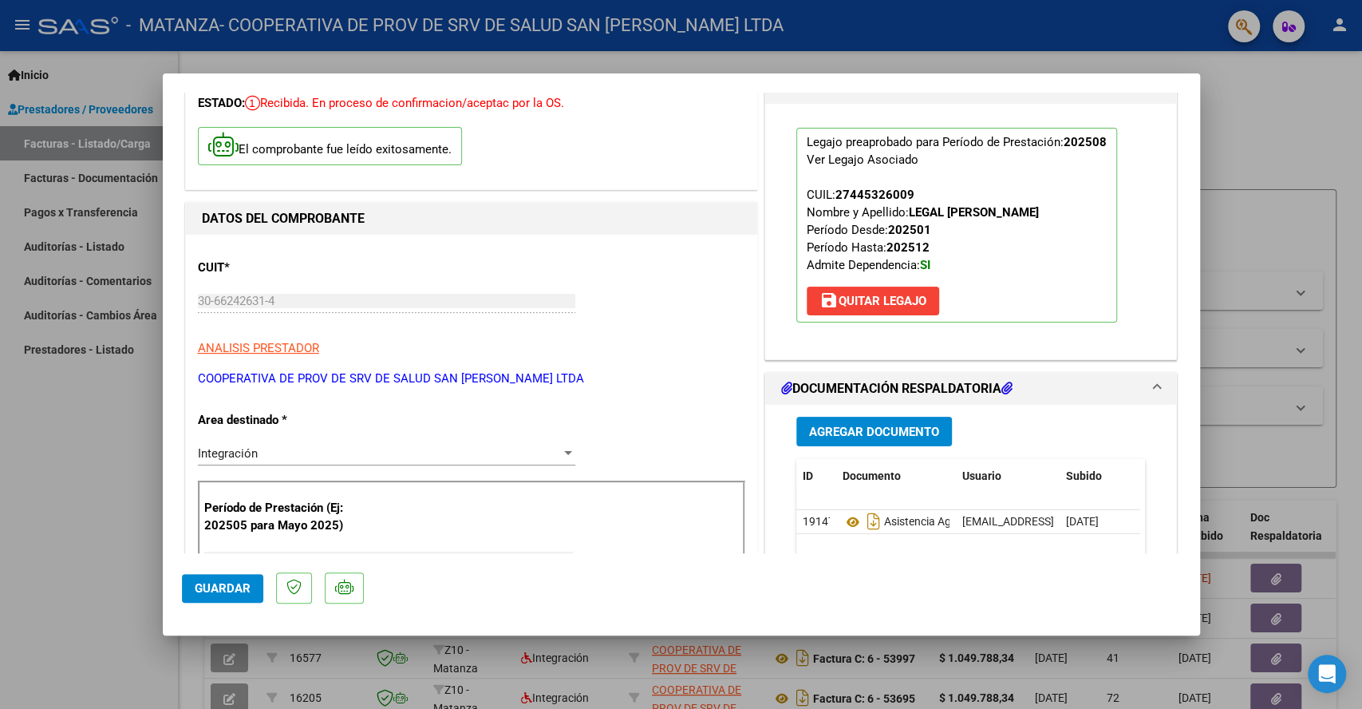
click at [1283, 105] on div at bounding box center [681, 354] width 1362 height 709
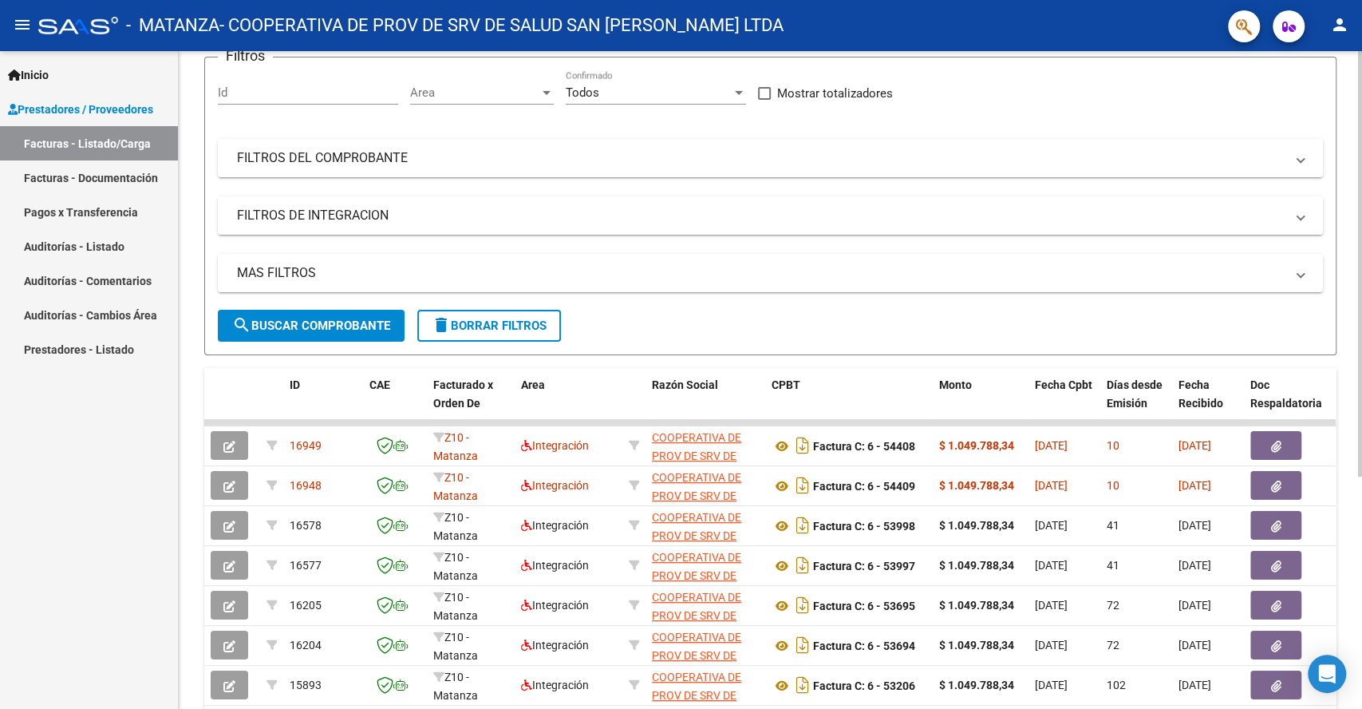
scroll to position [0, 0]
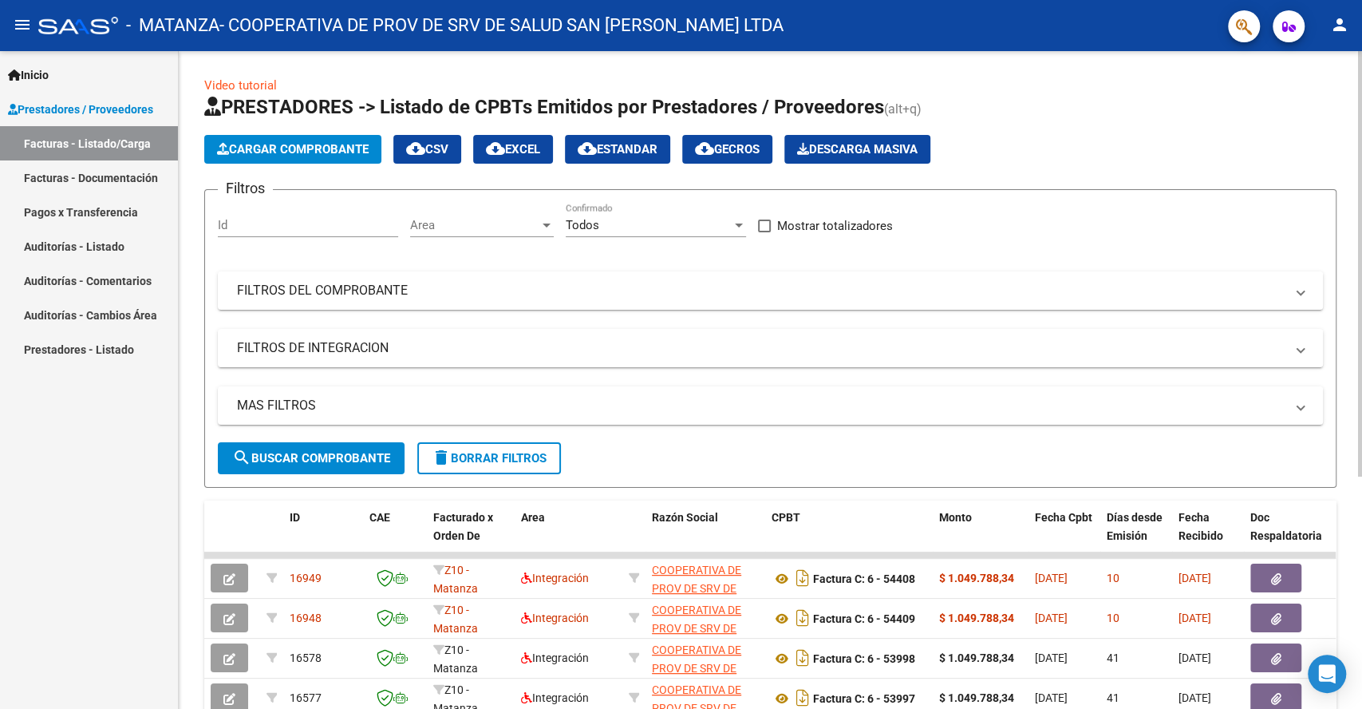
click at [1192, 126] on app-list-header "PRESTADORES -> Listado de CPBTs Emitidos por Prestadores / Proveedores (alt+q) …" at bounding box center [770, 290] width 1132 height 393
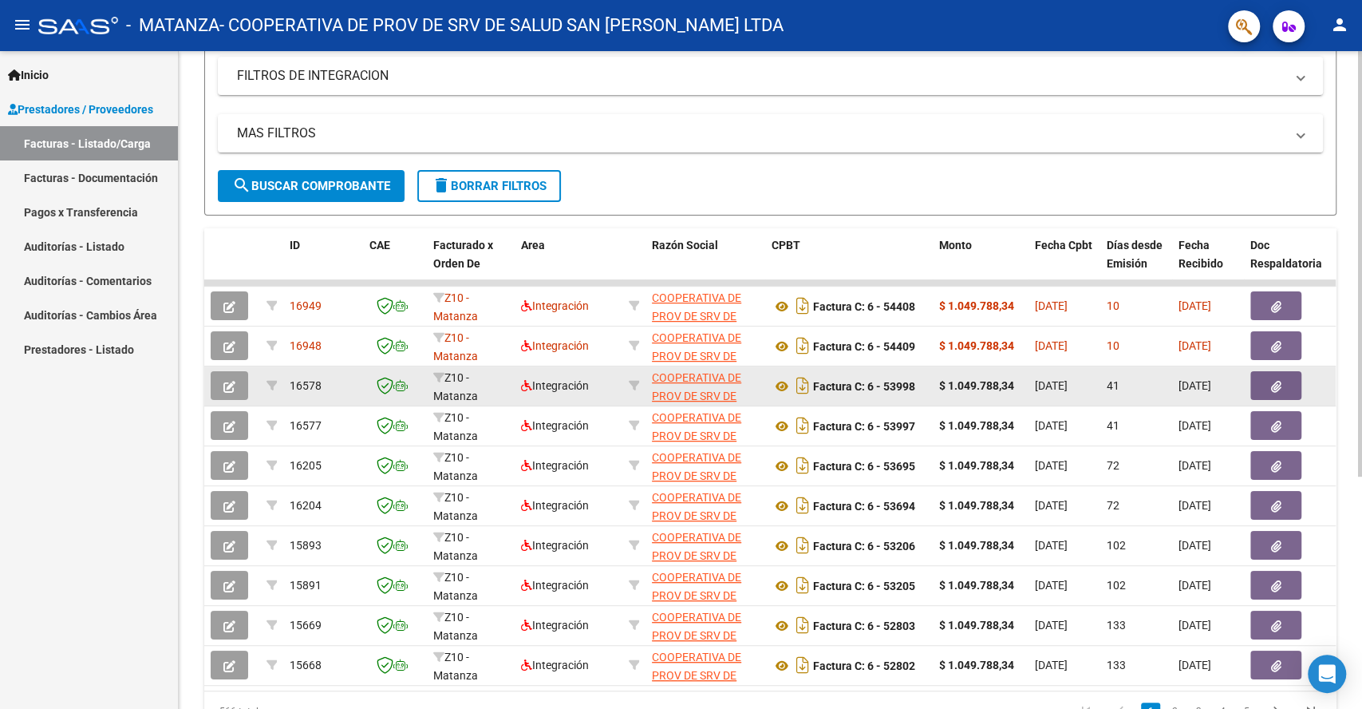
scroll to position [358, 0]
